Goal: Entertainment & Leisure: Consume media (video, audio)

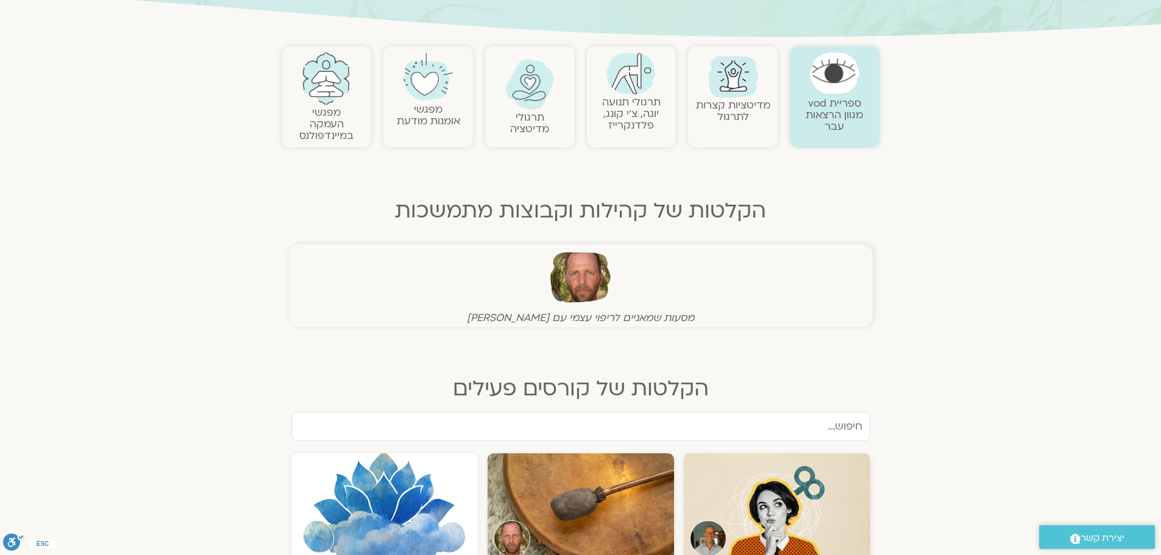
scroll to position [244, 0]
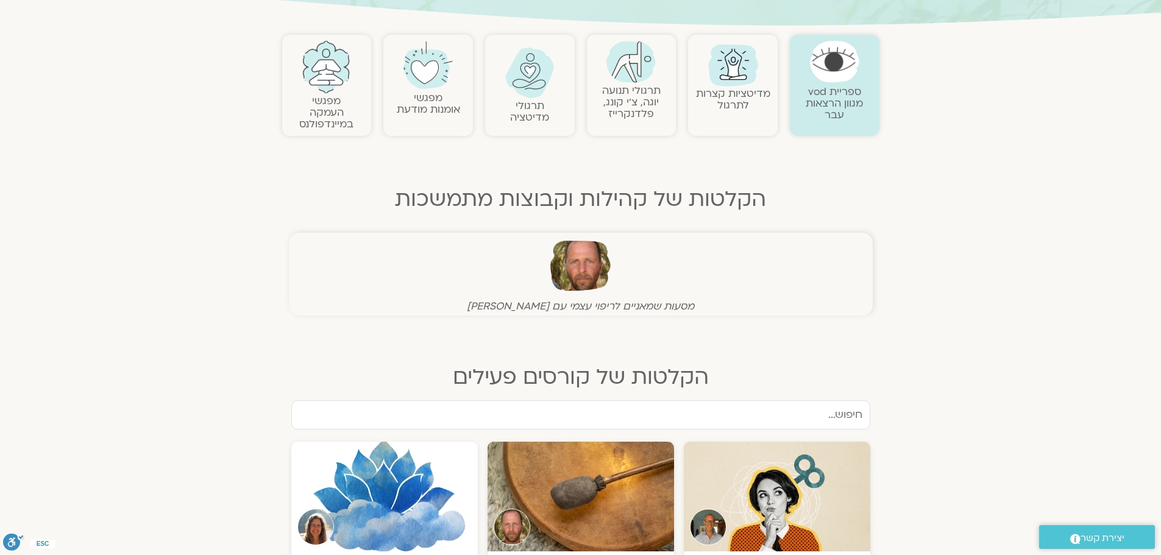
click at [319, 90] on img at bounding box center [326, 67] width 49 height 52
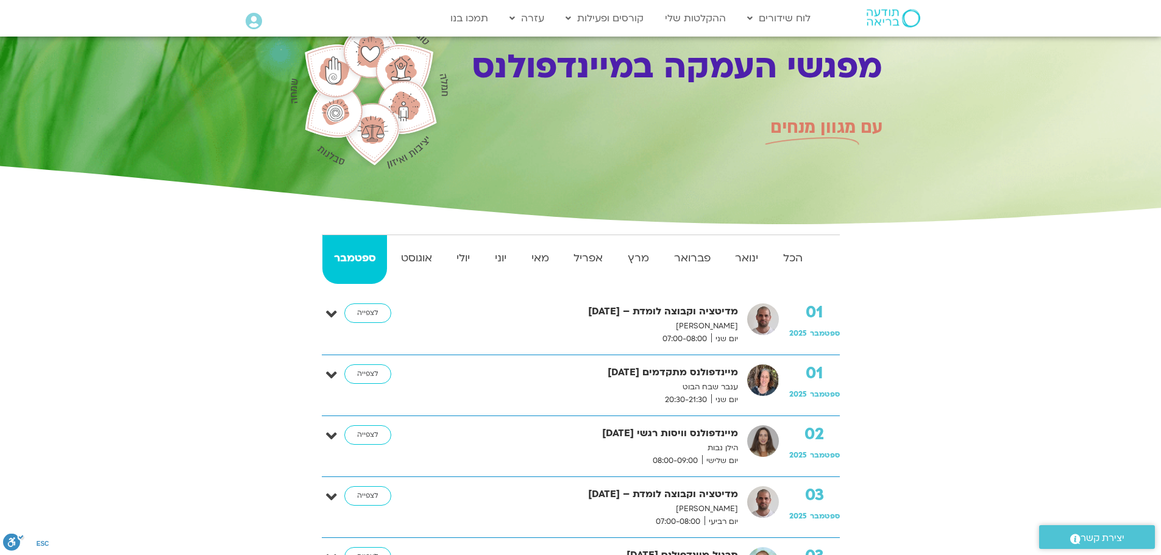
scroll to position [122, 0]
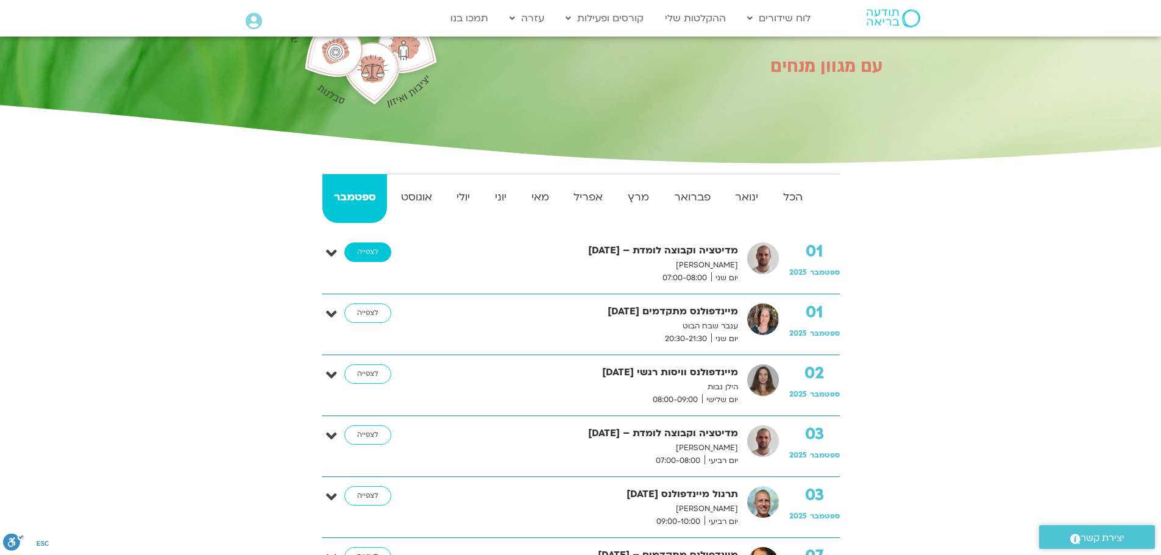
click at [377, 257] on link "לצפייה" at bounding box center [367, 253] width 47 height 20
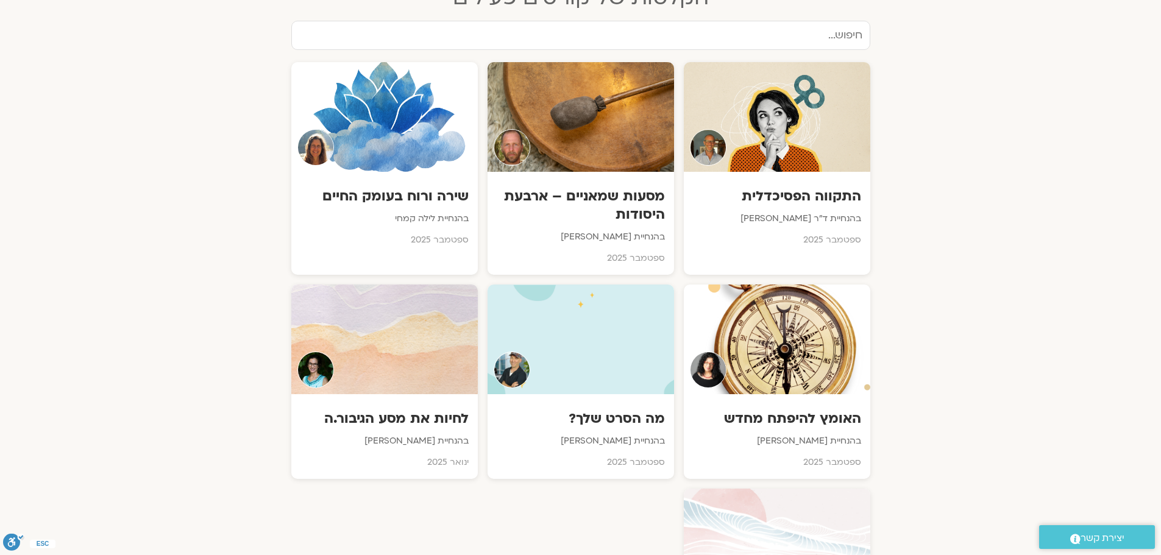
scroll to position [671, 0]
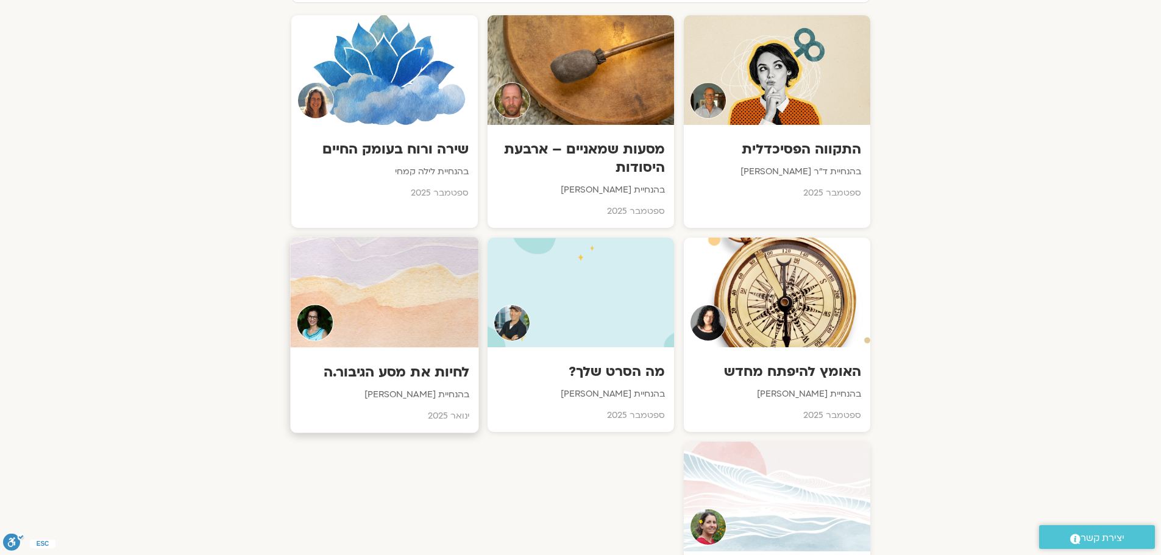
click at [415, 355] on div "לחיות את מסע הגיבור.ה בהנחיית [PERSON_NAME] [DATE]" at bounding box center [384, 389] width 188 height 85
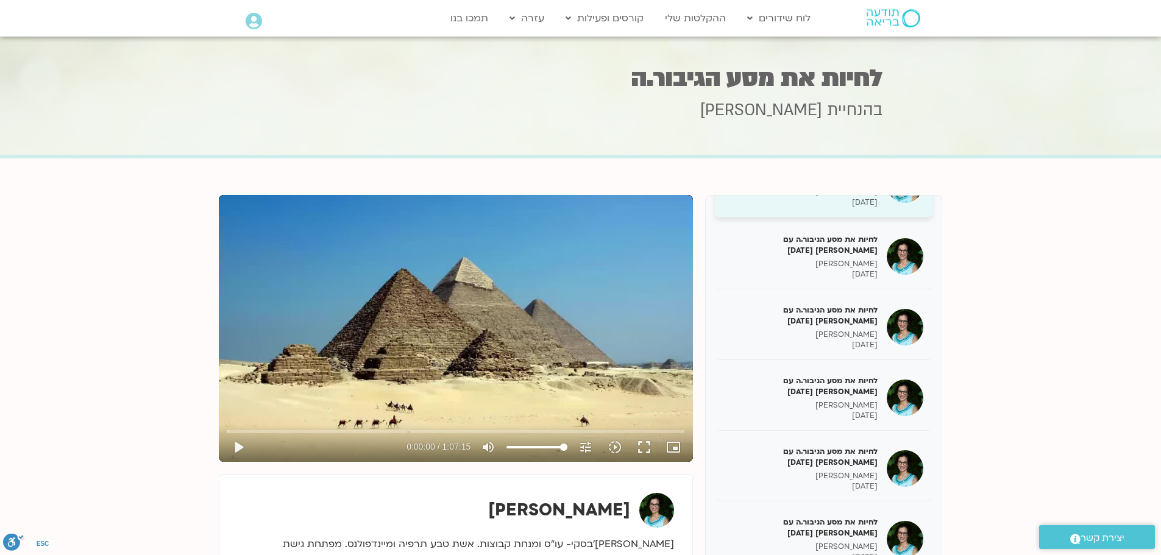
scroll to position [244, 0]
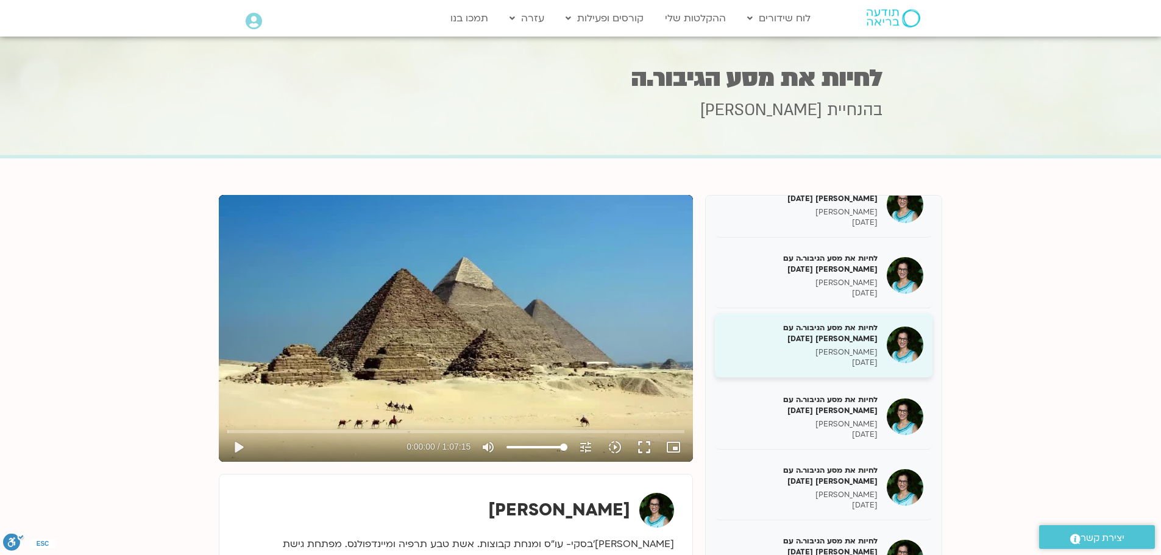
click at [830, 357] on p "תמר לינצבסקי" at bounding box center [801, 352] width 154 height 10
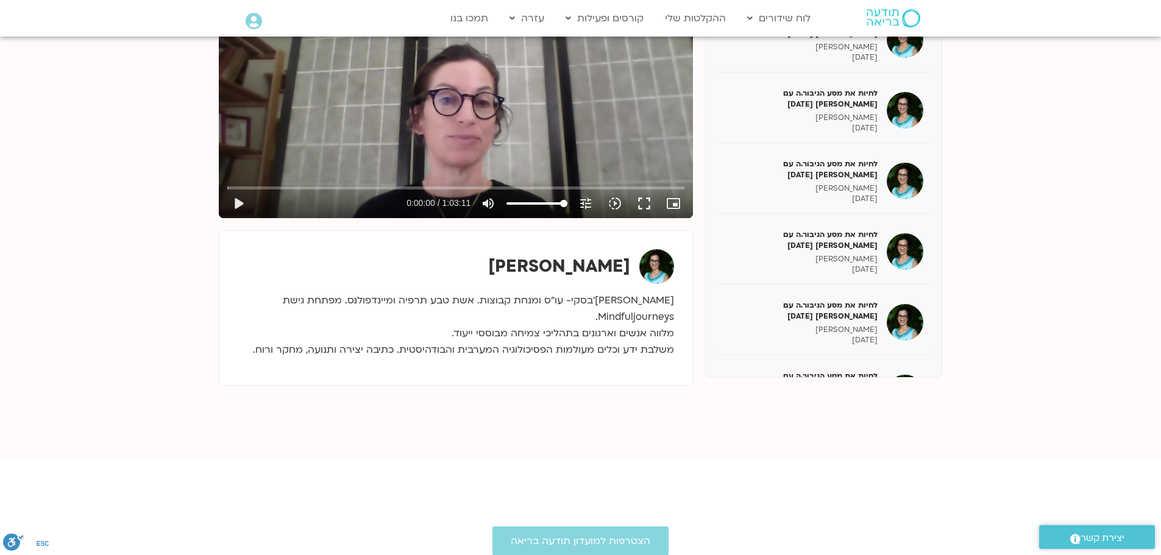
scroll to position [671, 0]
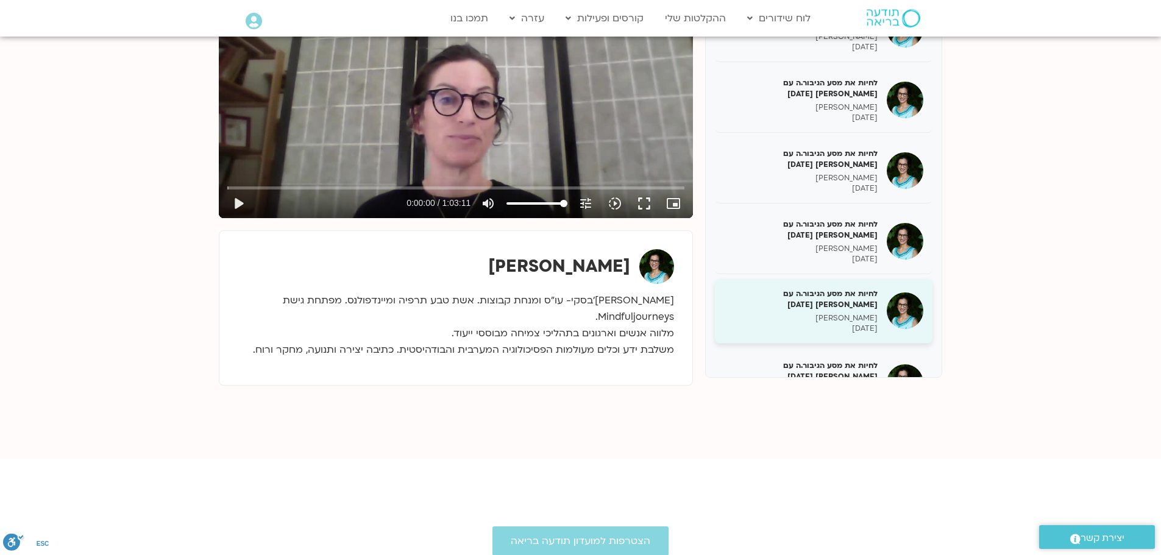
click at [793, 313] on p "תמר לינצבסקי" at bounding box center [801, 318] width 154 height 10
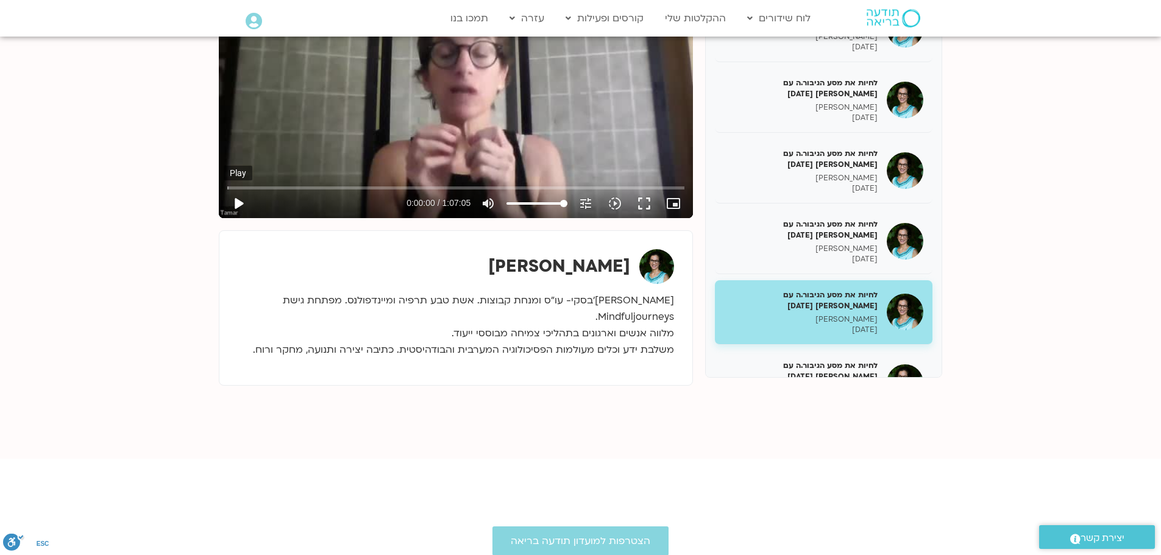
click at [238, 204] on button "play_arrow" at bounding box center [238, 203] width 29 height 29
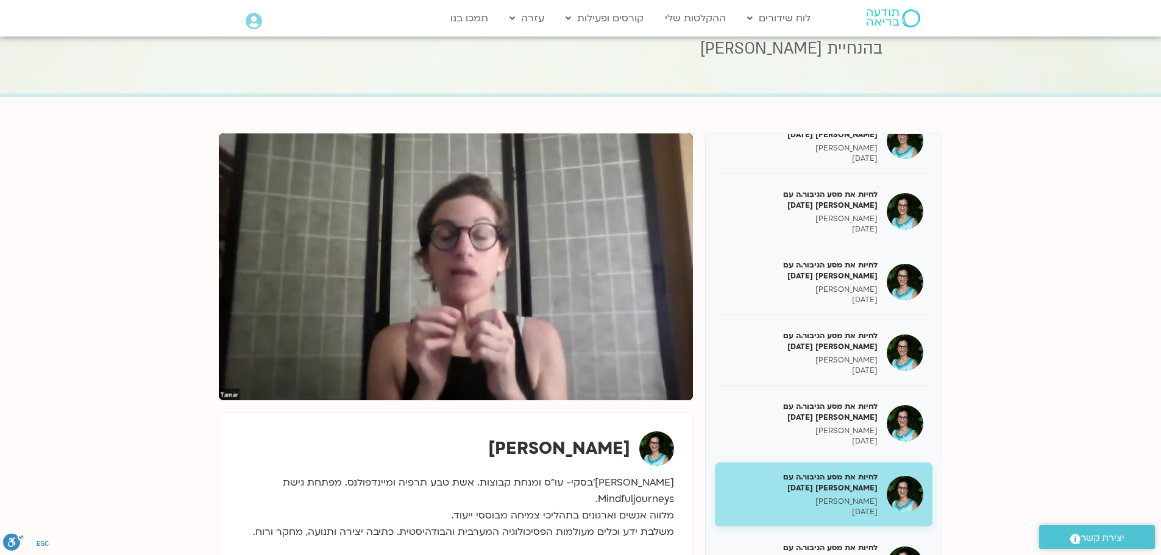
scroll to position [61, 0]
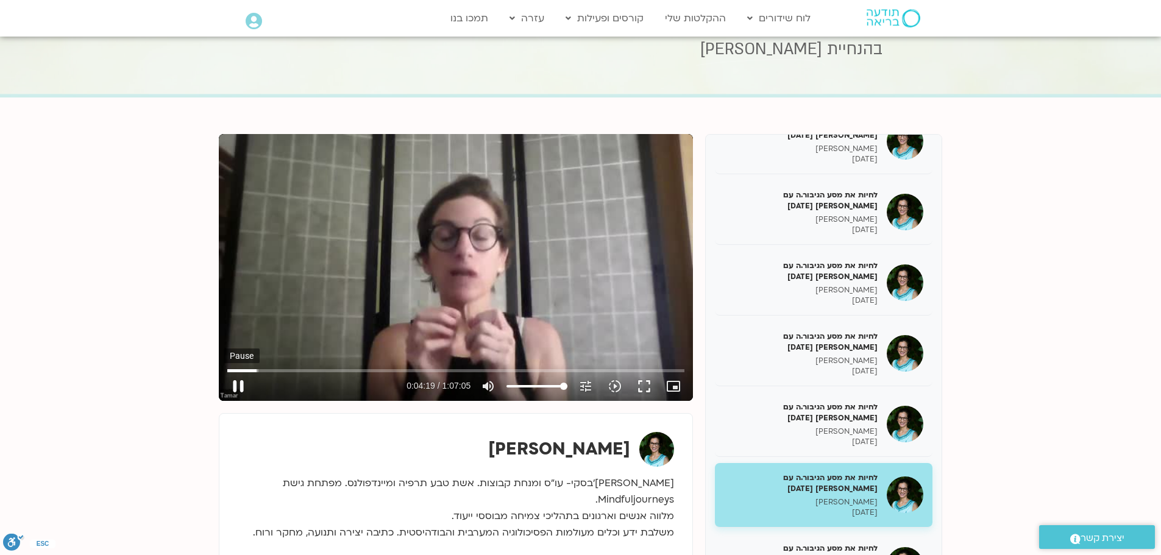
click at [239, 384] on button "pause" at bounding box center [238, 386] width 29 height 29
click at [235, 383] on button "play_arrow" at bounding box center [238, 386] width 29 height 29
type input "262.896003"
